Goal: Find contact information: Find contact information

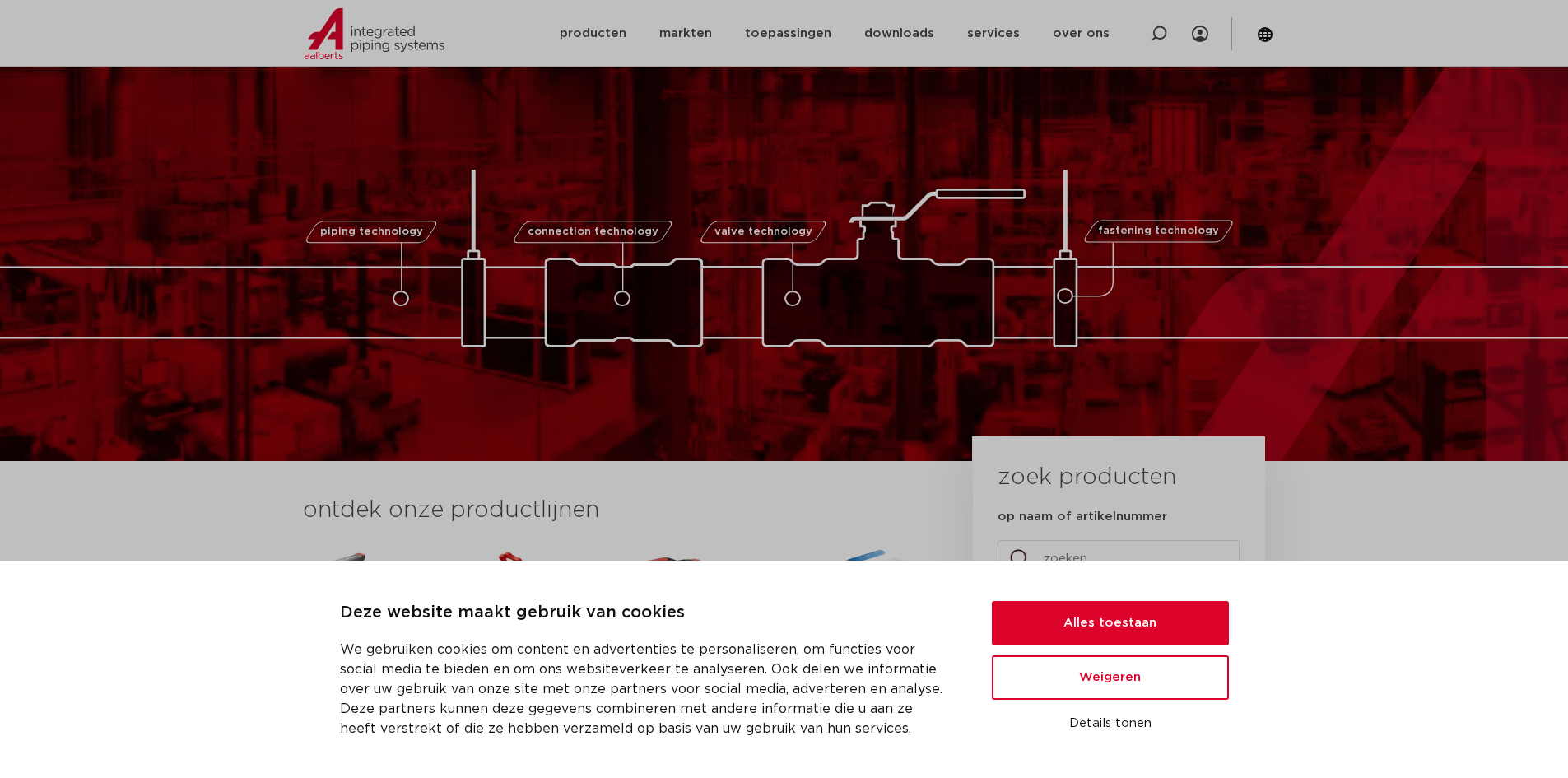
scroll to position [659, 0]
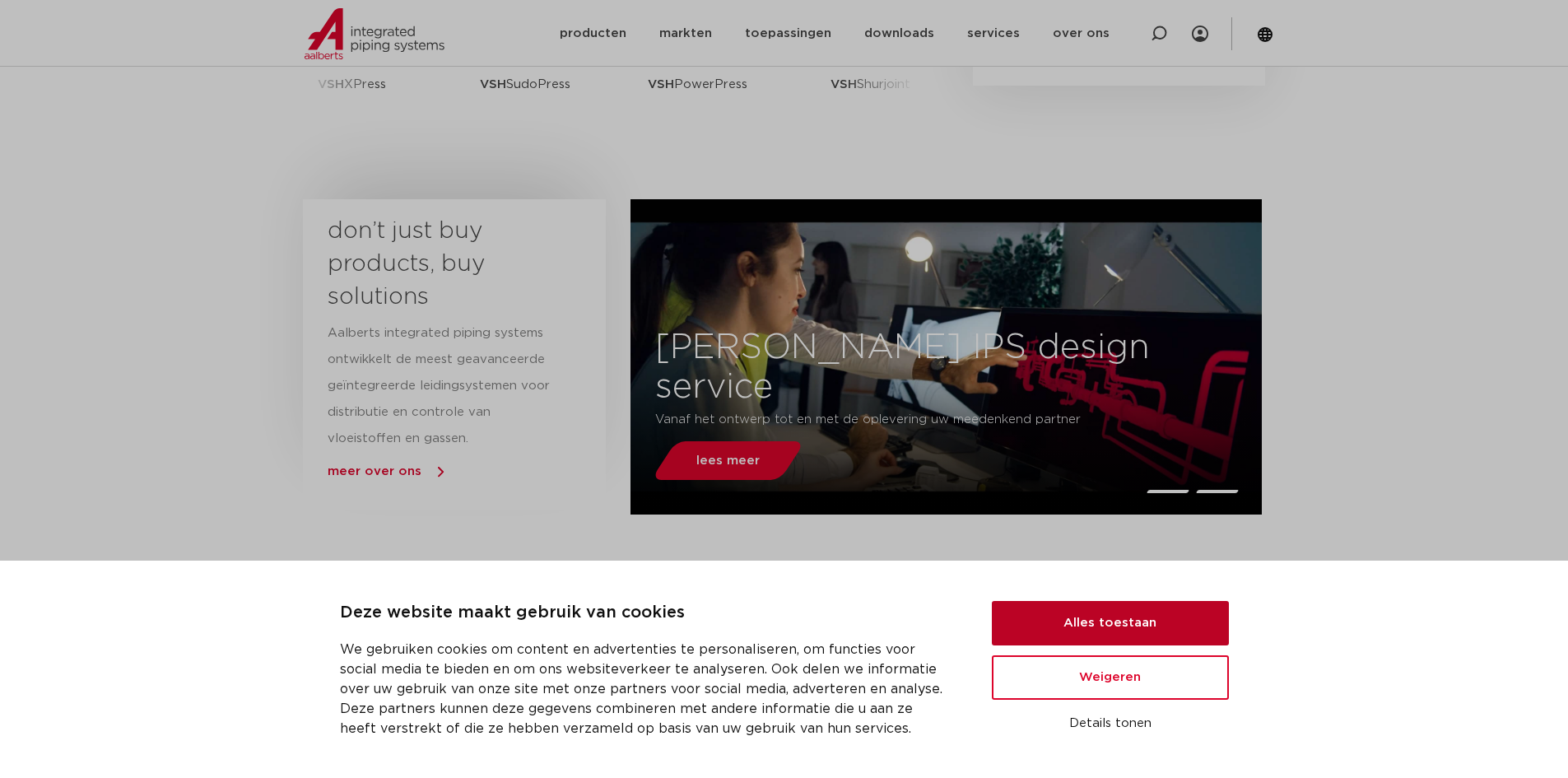
click at [1205, 630] on button "Alles toestaan" at bounding box center [1110, 623] width 237 height 45
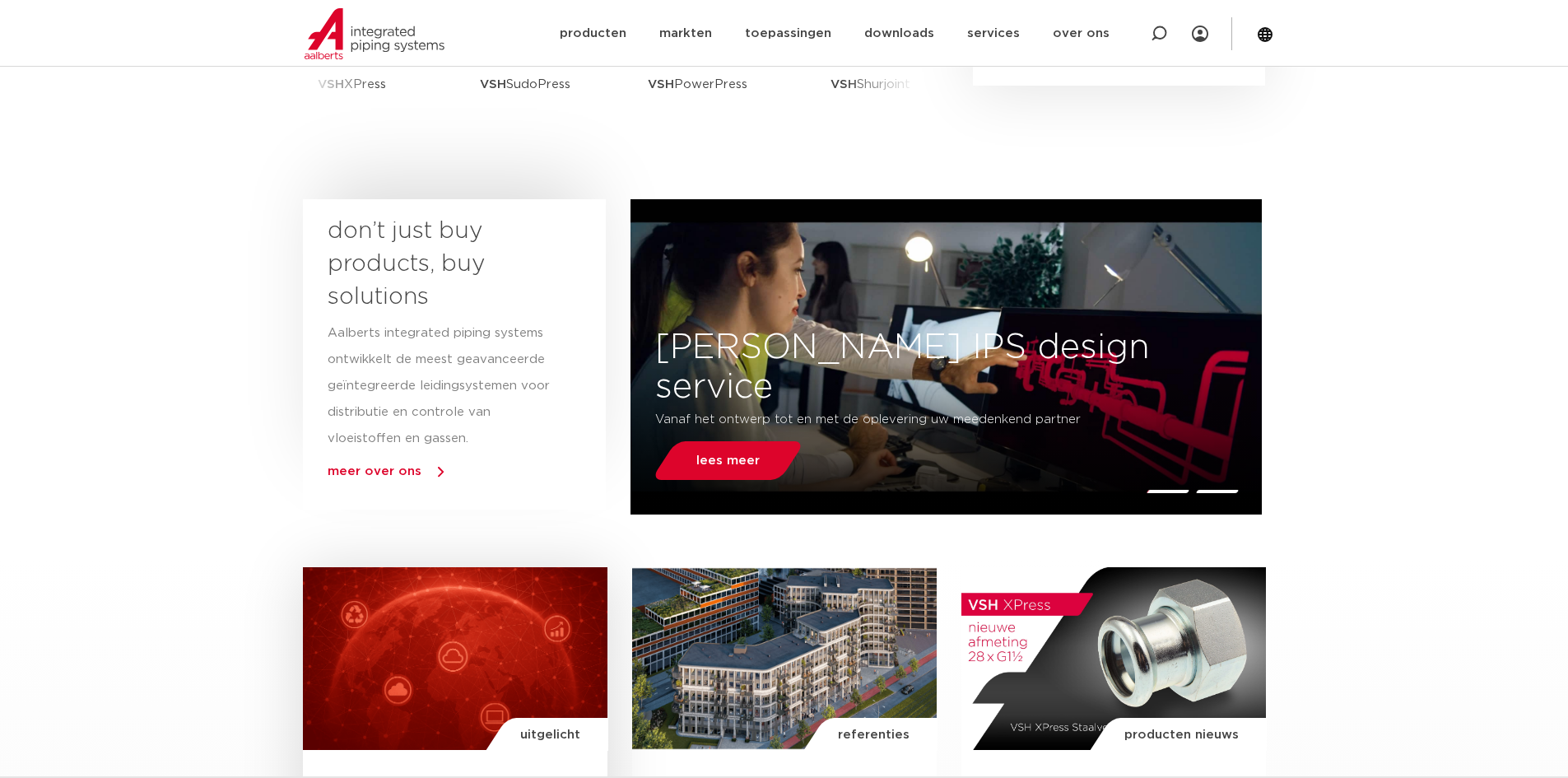
scroll to position [0, 0]
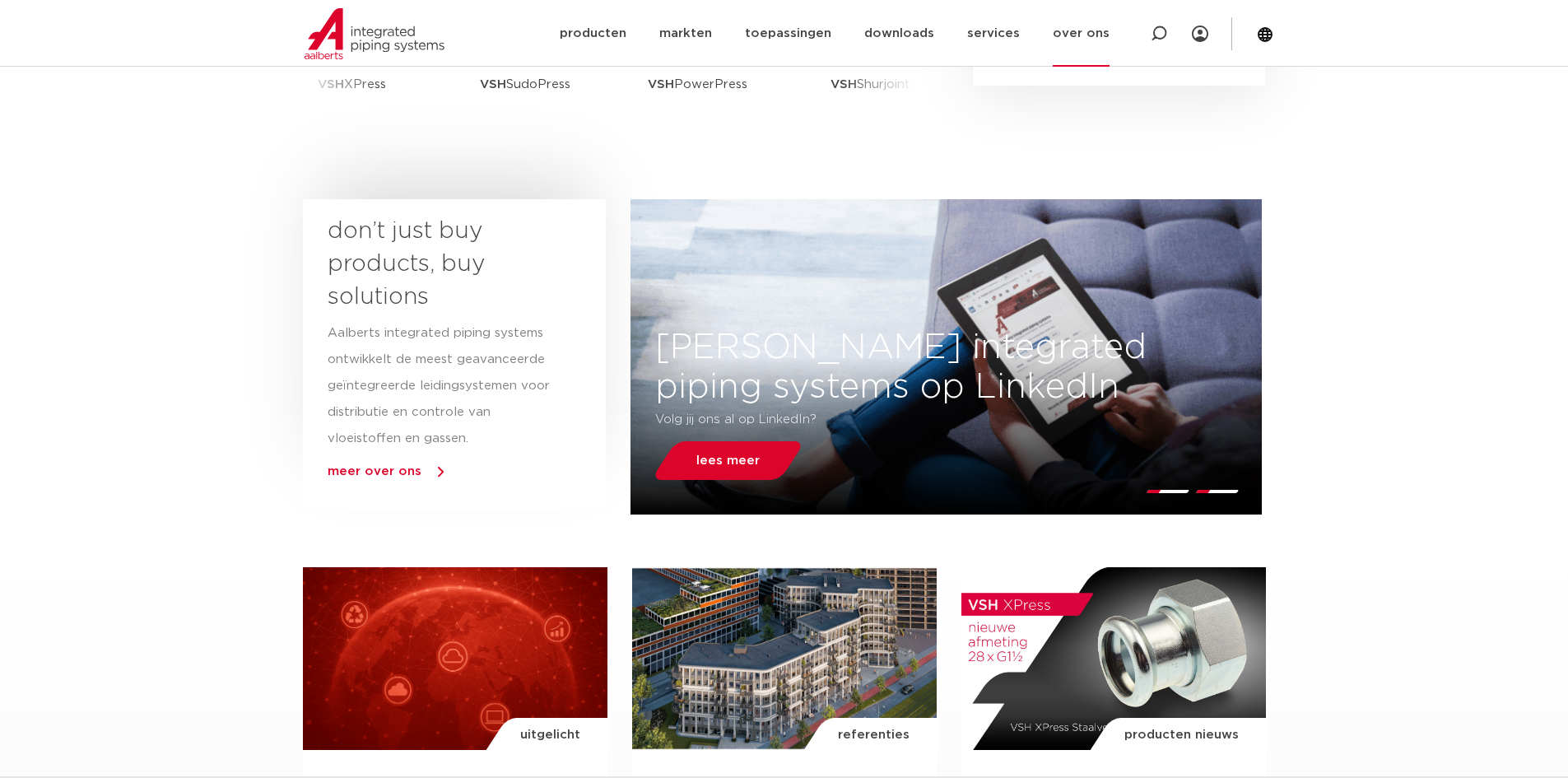
click at [1077, 40] on link "over ons" at bounding box center [1081, 33] width 57 height 67
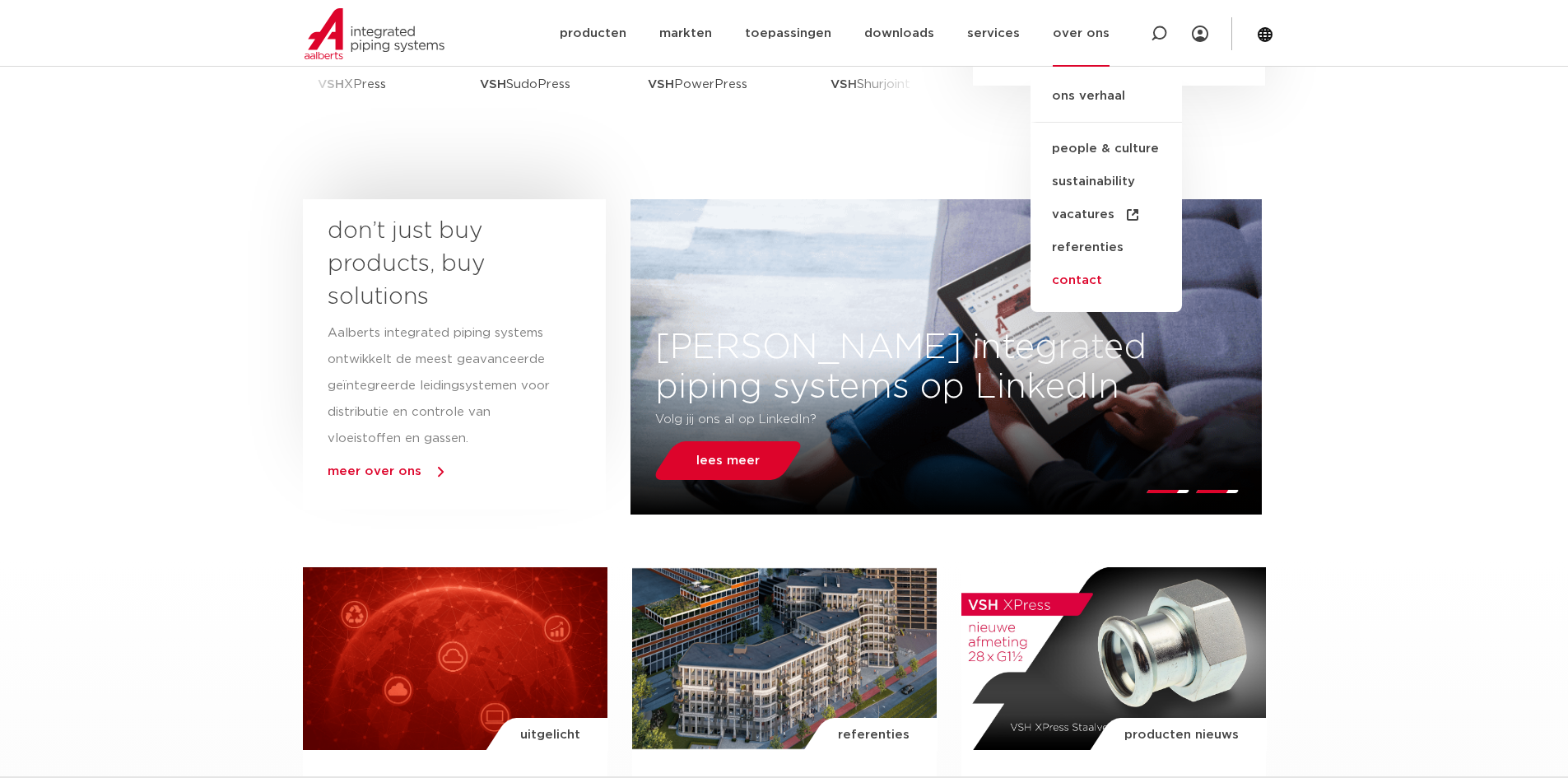
click at [1083, 281] on link "contact" at bounding box center [1105, 281] width 152 height 33
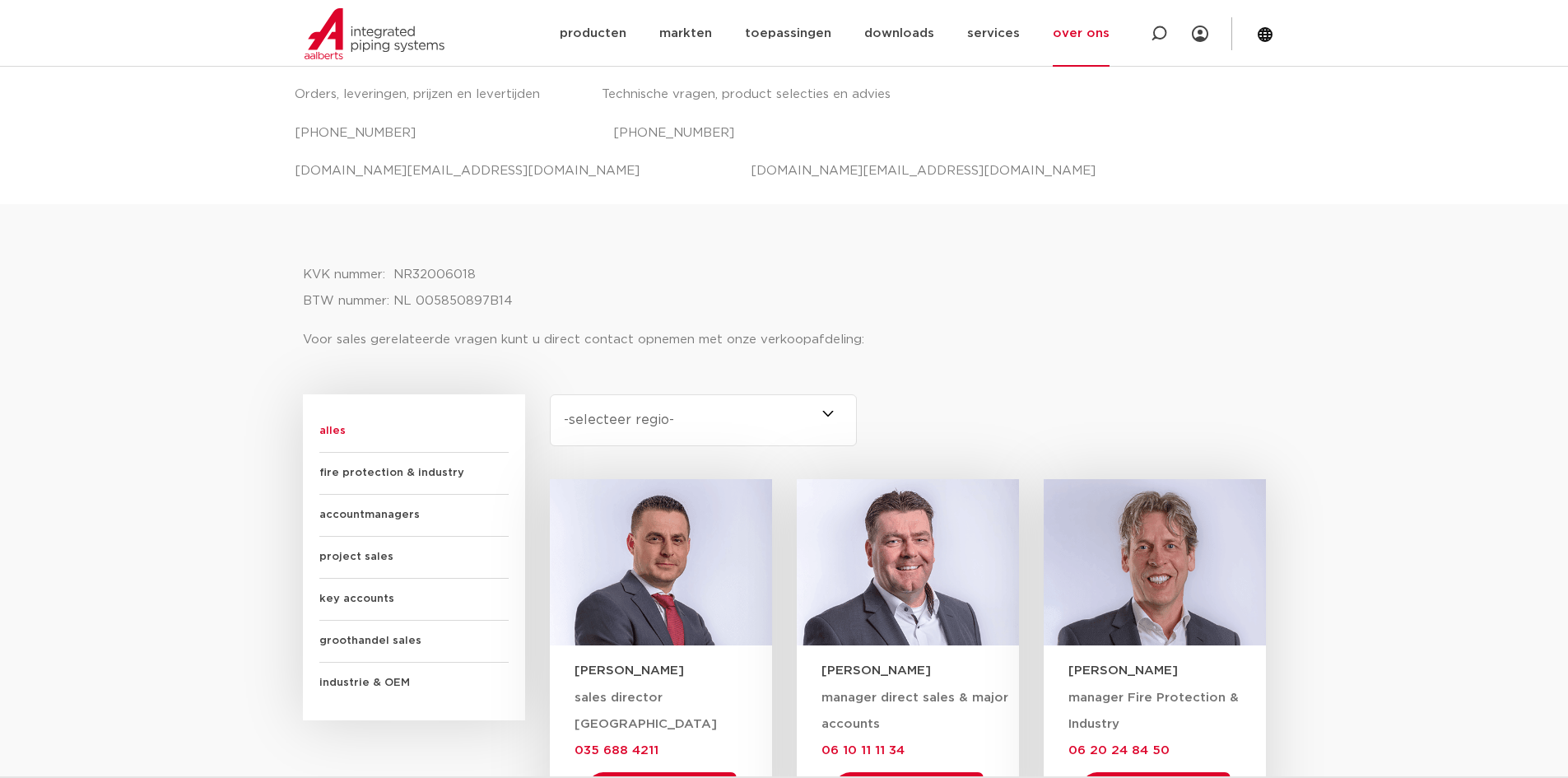
scroll to position [551, 0]
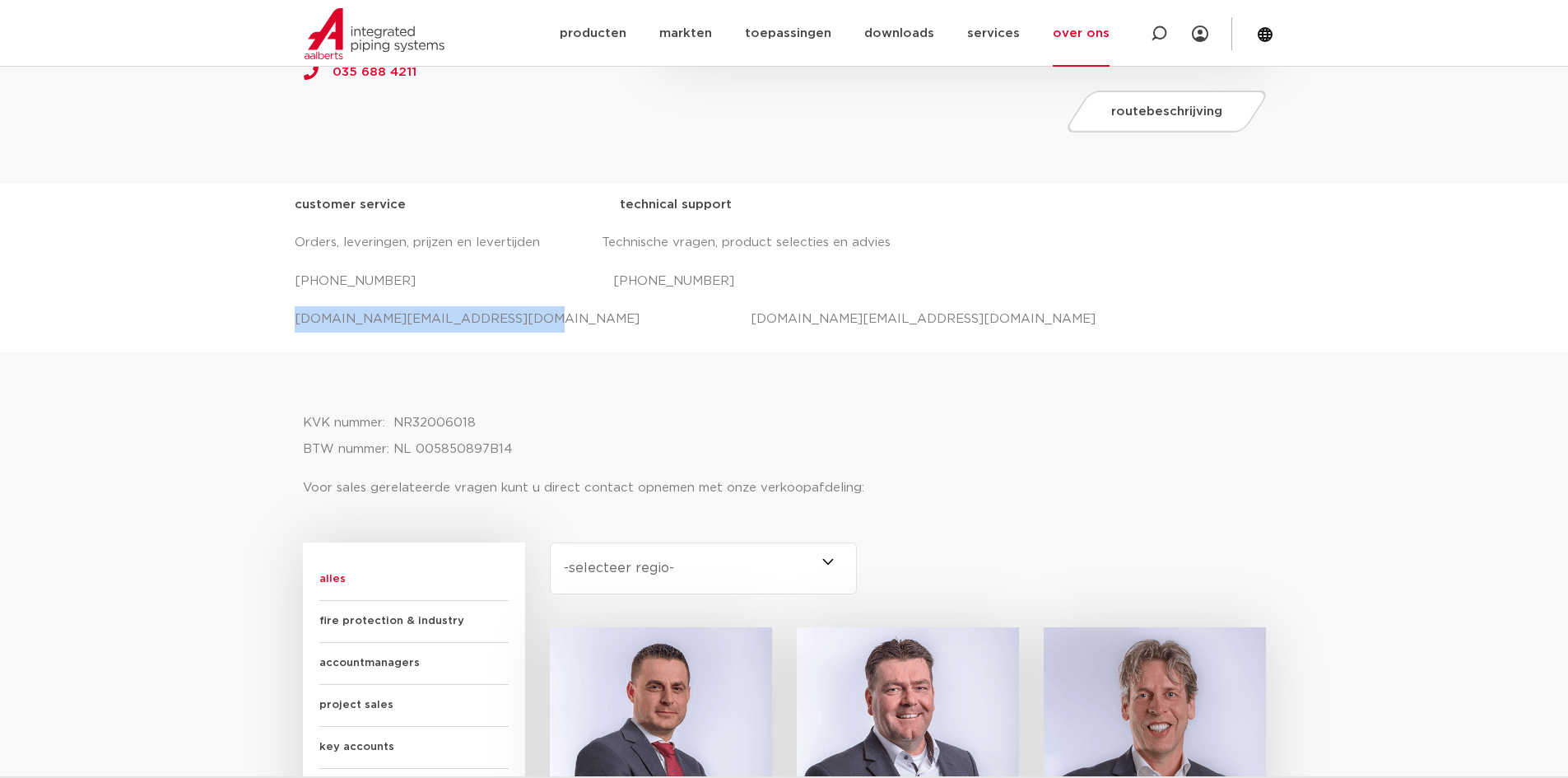
drag, startPoint x: 498, startPoint y: 317, endPoint x: 290, endPoint y: 318, distance: 208.0
click at [290, 318] on div "customer service technical support Orders, leveringen, prijzen en levertijden T…" at bounding box center [784, 268] width 1568 height 169
copy p "salessupport.nl@aalberts-ips.com"
